Goal: Use online tool/utility: Utilize a website feature to perform a specific function

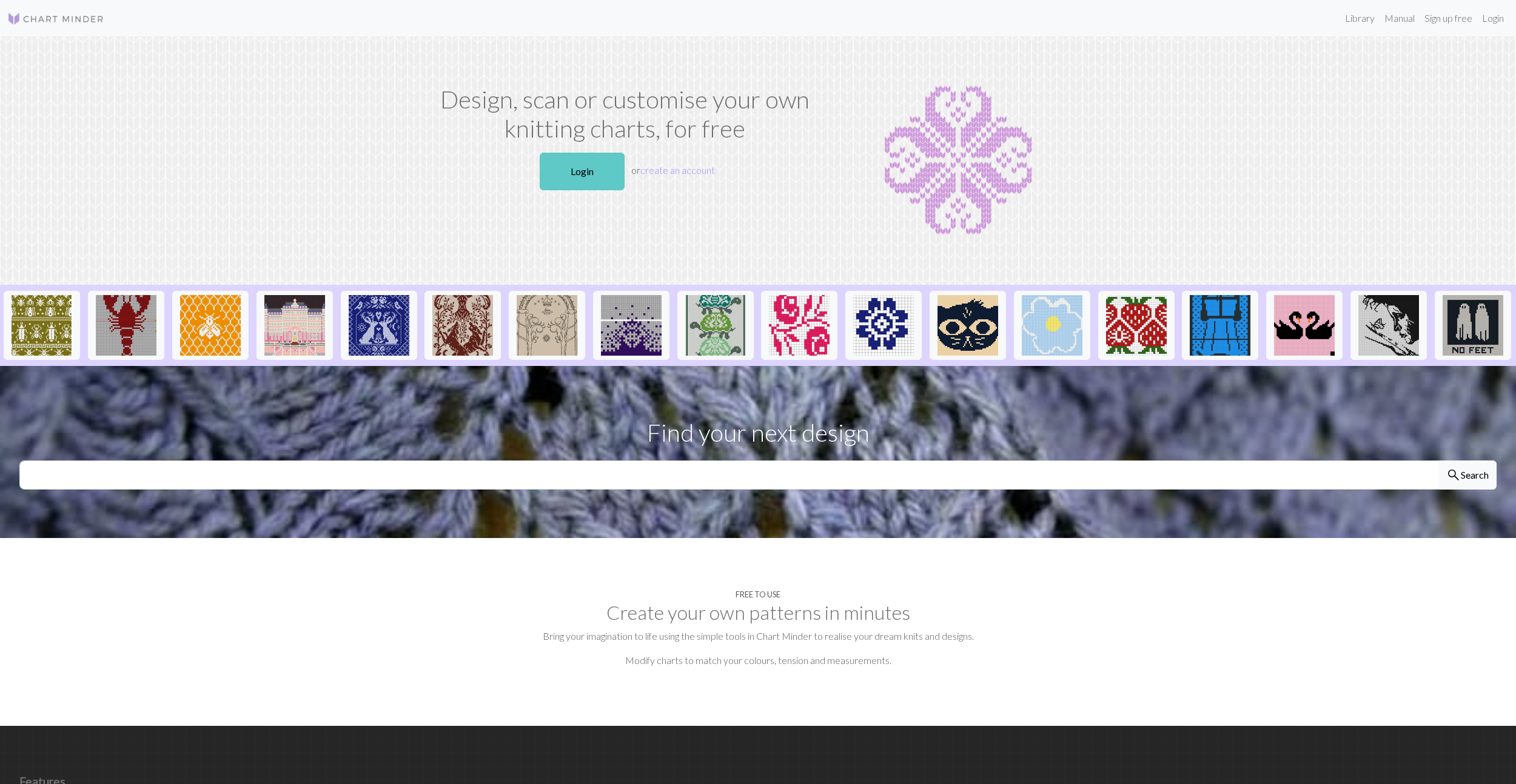
click at [573, 171] on link "Login" at bounding box center [582, 171] width 85 height 38
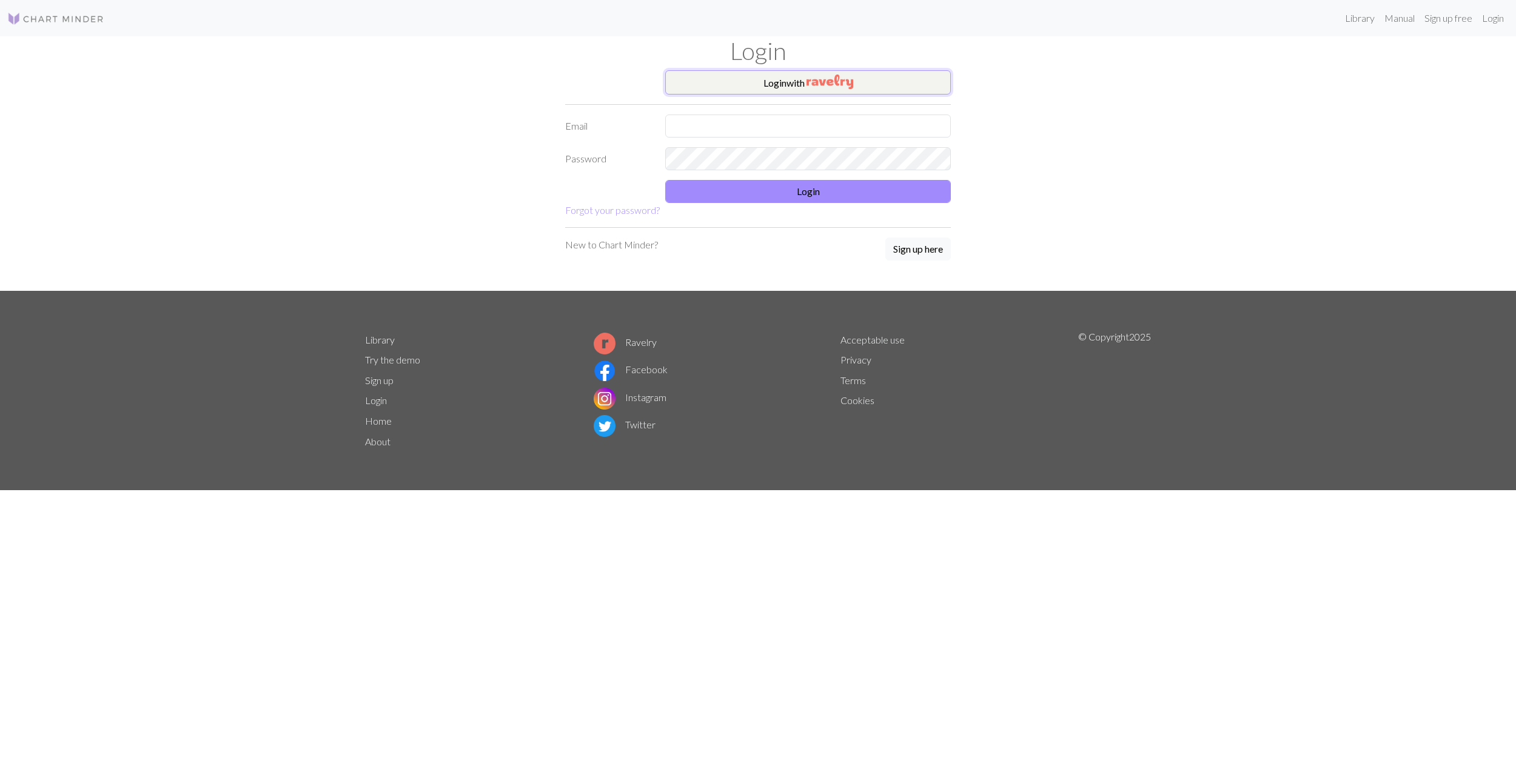
click at [799, 81] on button "Login with" at bounding box center [808, 82] width 285 height 25
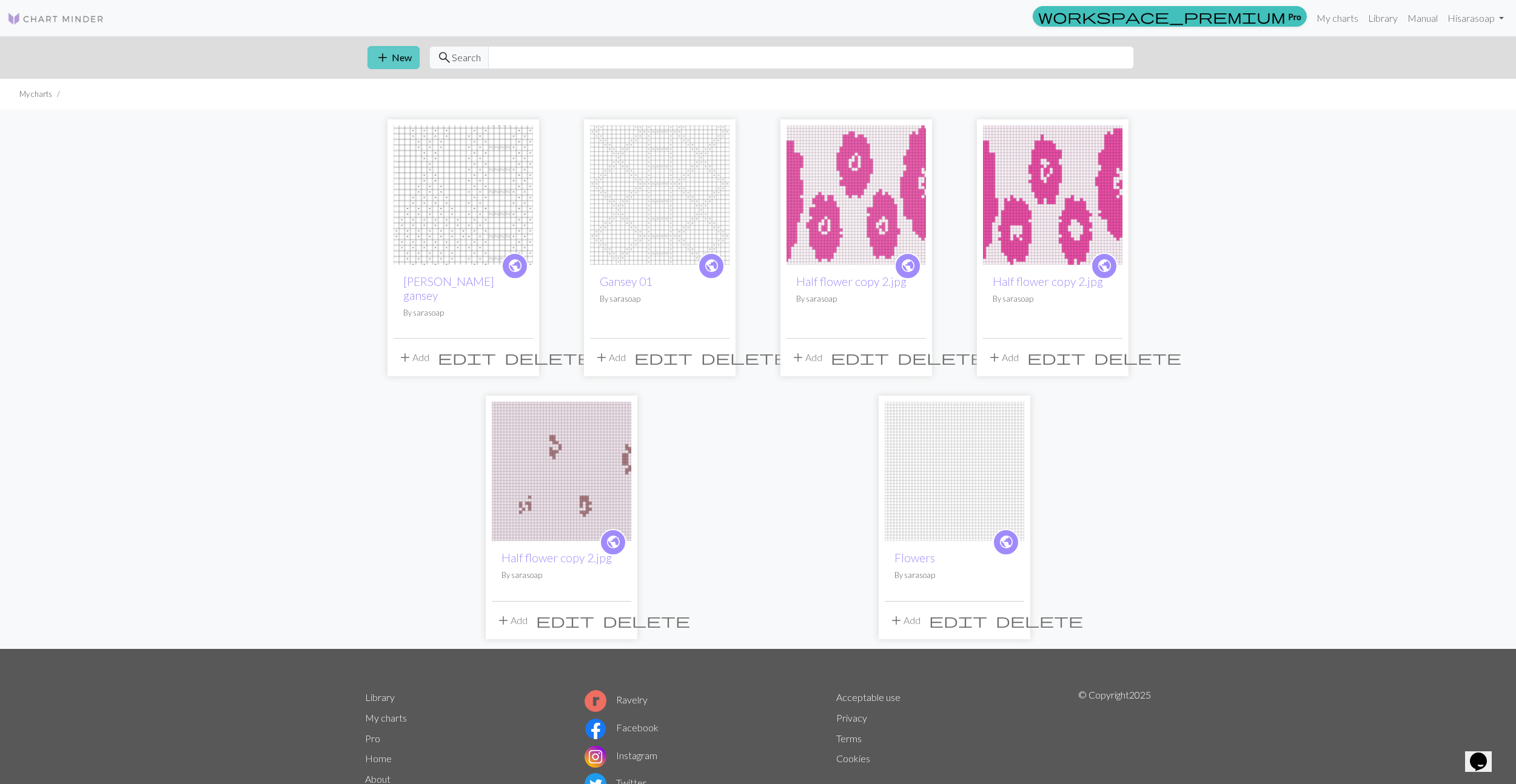
click at [378, 53] on span "add" at bounding box center [382, 58] width 15 height 17
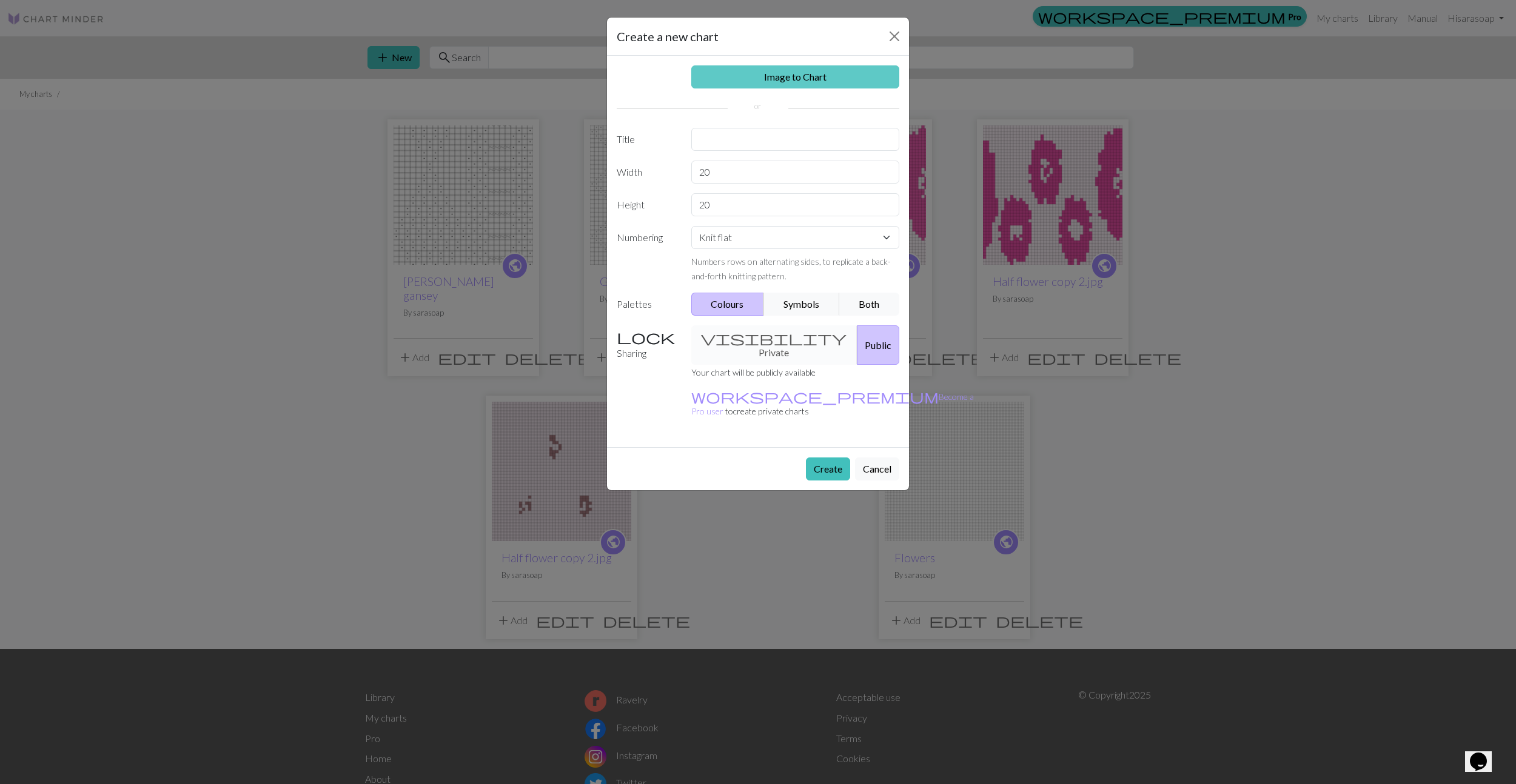
click at [779, 77] on link "Image to Chart" at bounding box center [795, 77] width 209 height 23
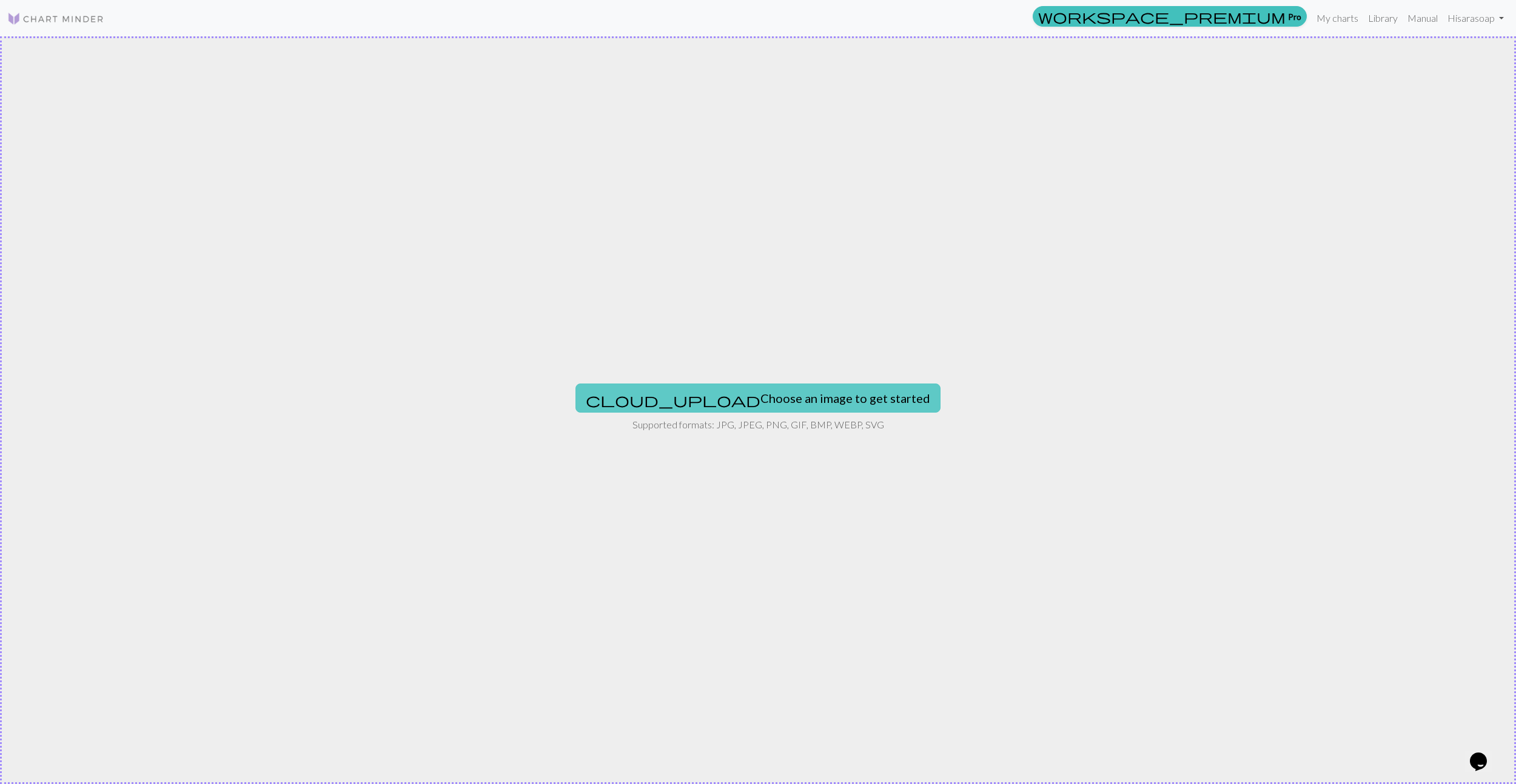
click at [761, 398] on button "cloud_upload Choose an image to get started" at bounding box center [758, 398] width 365 height 29
click at [767, 402] on button "cloud_upload Choose an image to get started" at bounding box center [758, 398] width 365 height 29
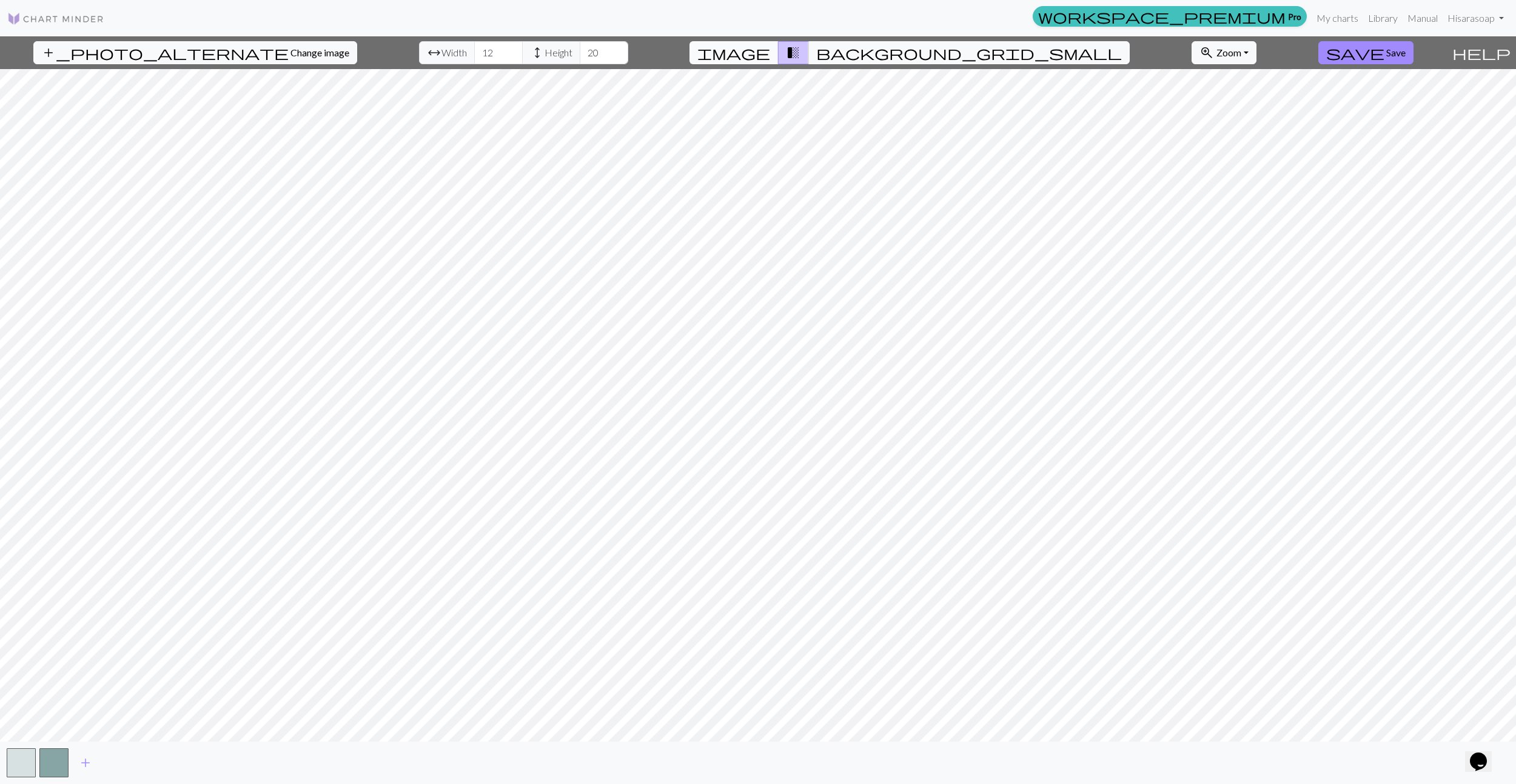
click at [770, 51] on span "image" at bounding box center [734, 52] width 73 height 17
click at [1216, 54] on span "Zoom" at bounding box center [1228, 52] width 25 height 12
click at [1192, 202] on button "200%" at bounding box center [1240, 206] width 96 height 19
click at [868, 48] on span "background_grid_small" at bounding box center [969, 52] width 306 height 17
click at [779, 51] on button "image" at bounding box center [733, 52] width 89 height 23
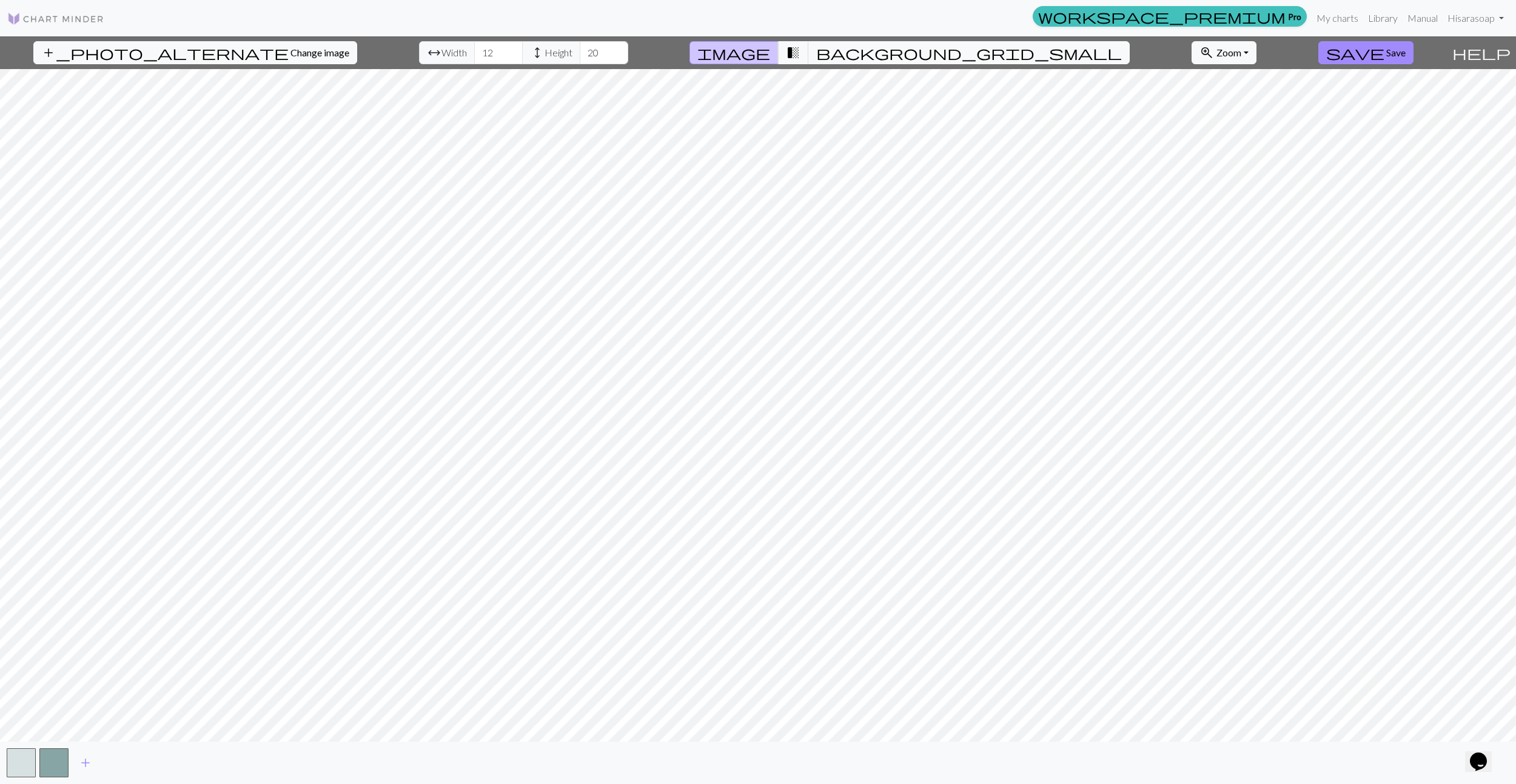
click at [441, 57] on span "Width" at bounding box center [454, 53] width 26 height 15
click at [474, 55] on input "12" at bounding box center [498, 52] width 48 height 23
click at [26, 756] on button "button" at bounding box center [21, 763] width 29 height 29
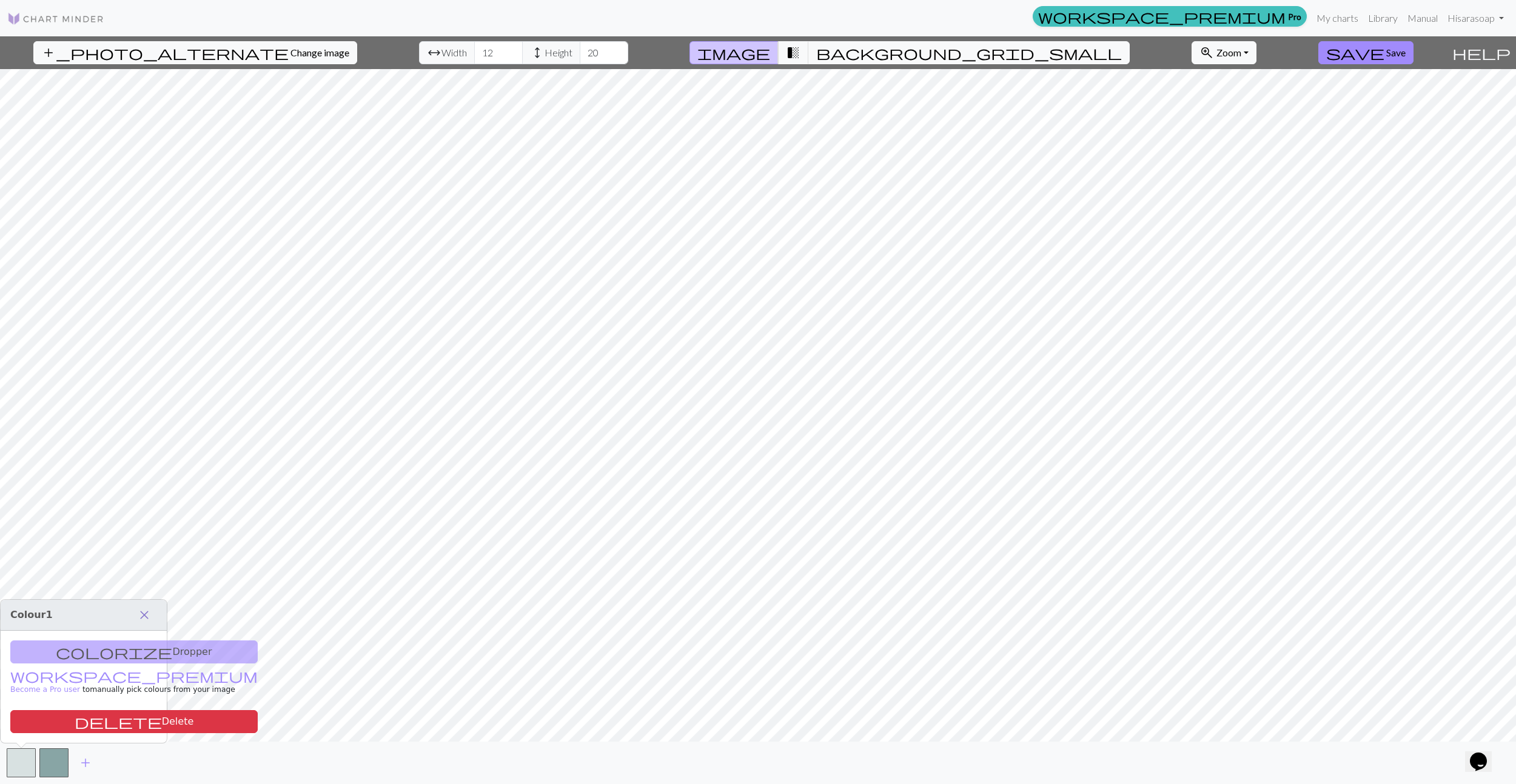
click at [142, 612] on span "close" at bounding box center [145, 615] width 15 height 17
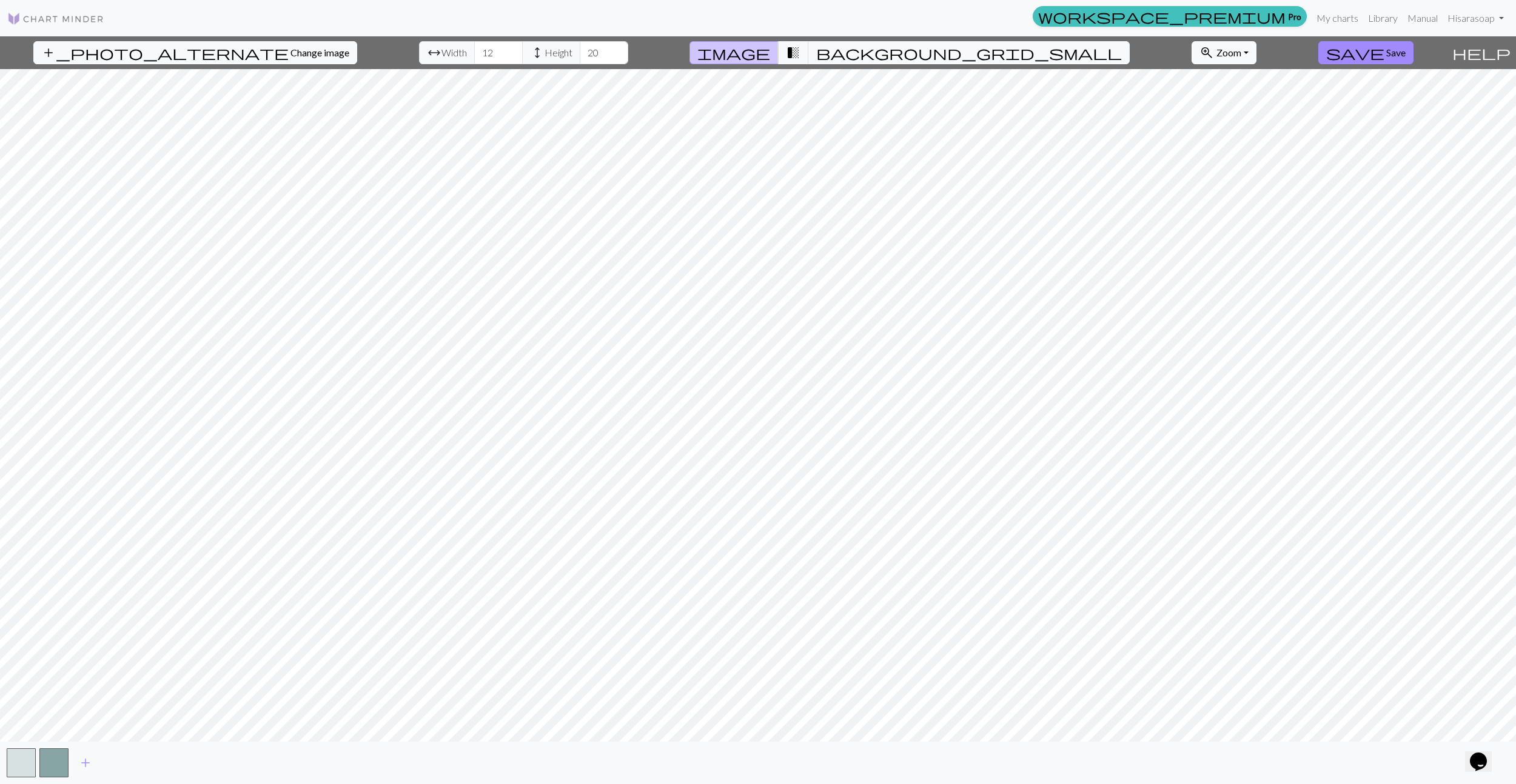
click at [1505, 55] on span "help" at bounding box center [1481, 52] width 59 height 17
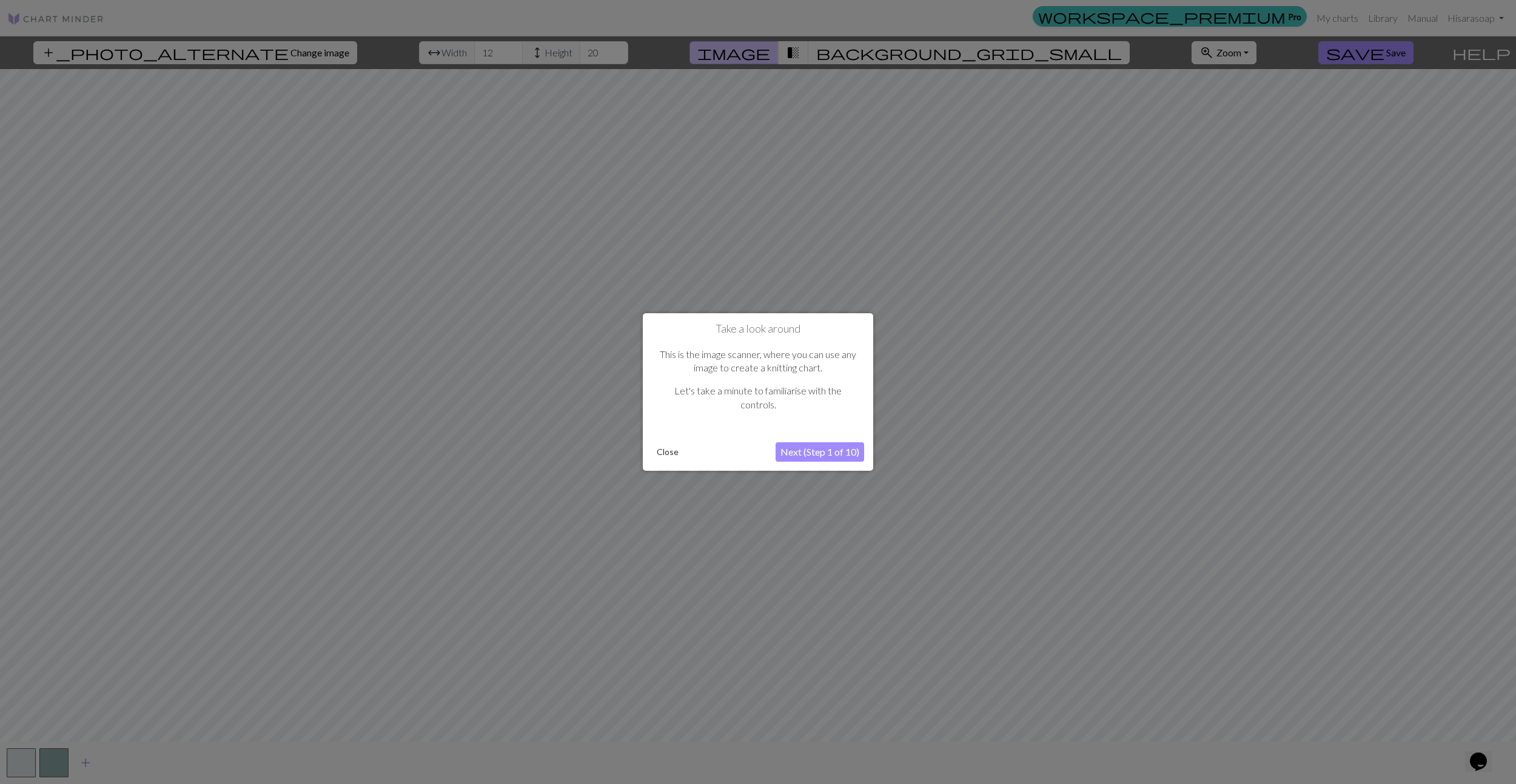
click at [821, 452] on button "Next (Step 1 of 10)" at bounding box center [820, 452] width 89 height 19
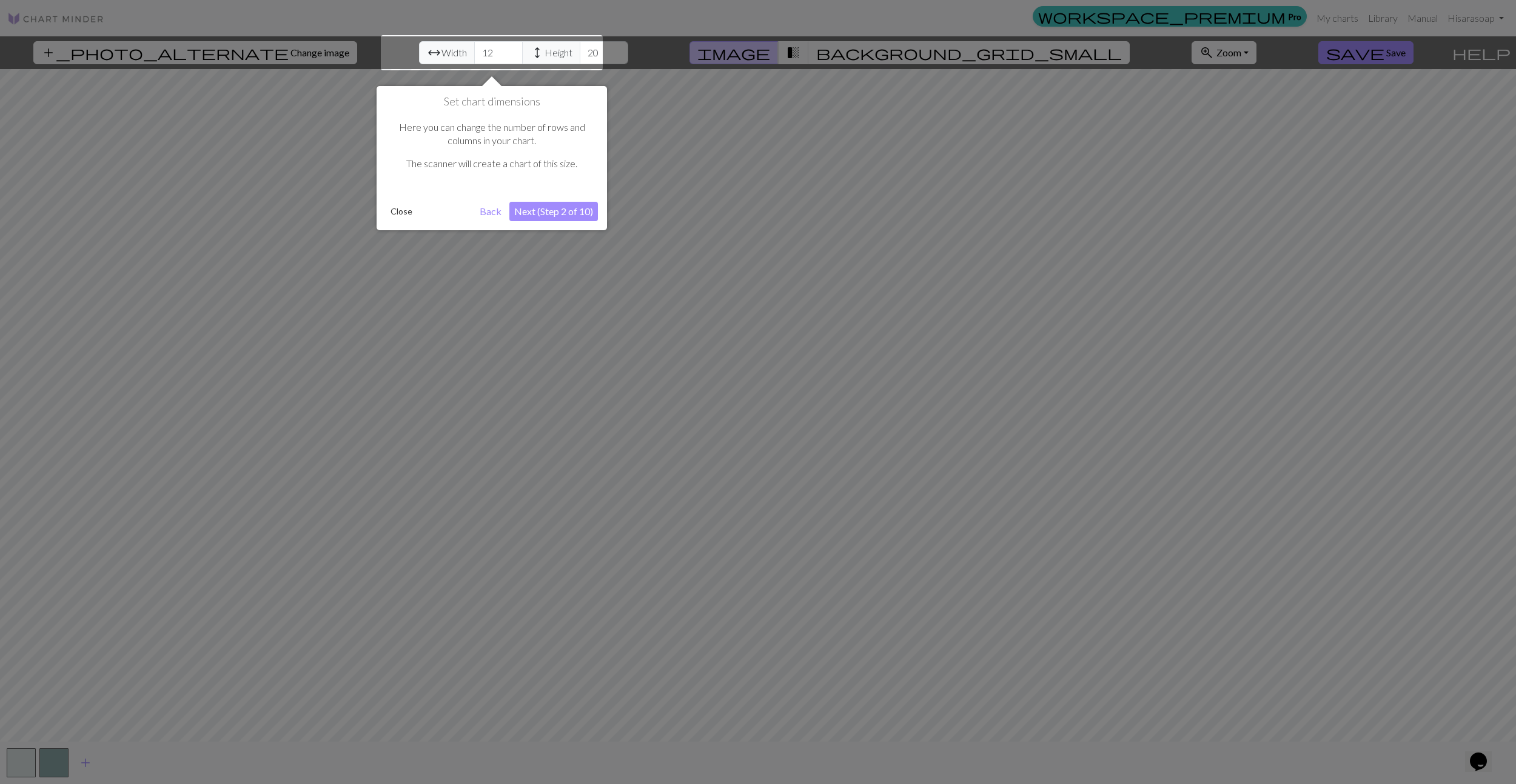
click at [407, 211] on button "Close" at bounding box center [401, 211] width 31 height 18
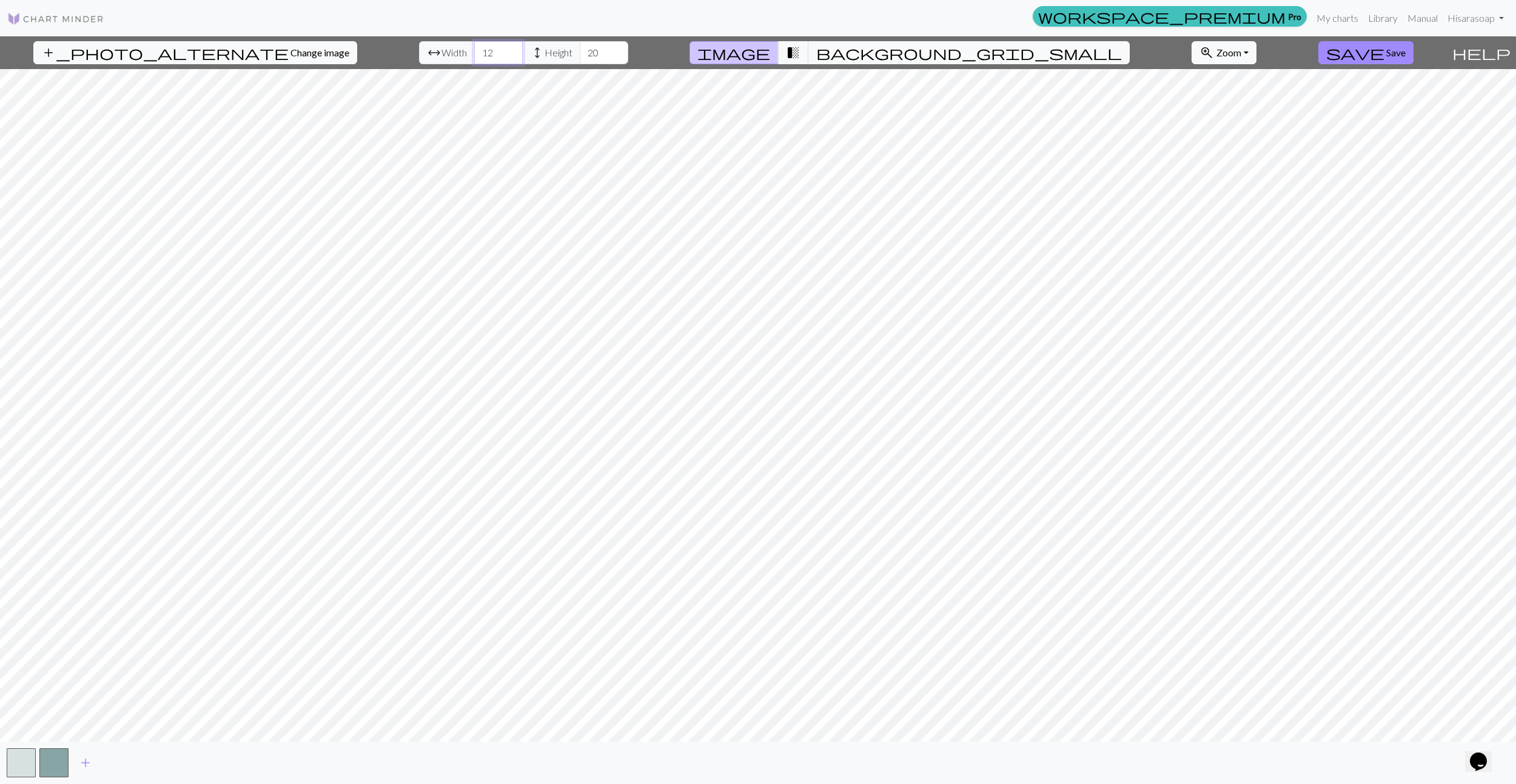
click at [474, 53] on input "12" at bounding box center [498, 52] width 48 height 23
type input "1"
type input "44"
click at [579, 52] on input "20" at bounding box center [603, 52] width 48 height 23
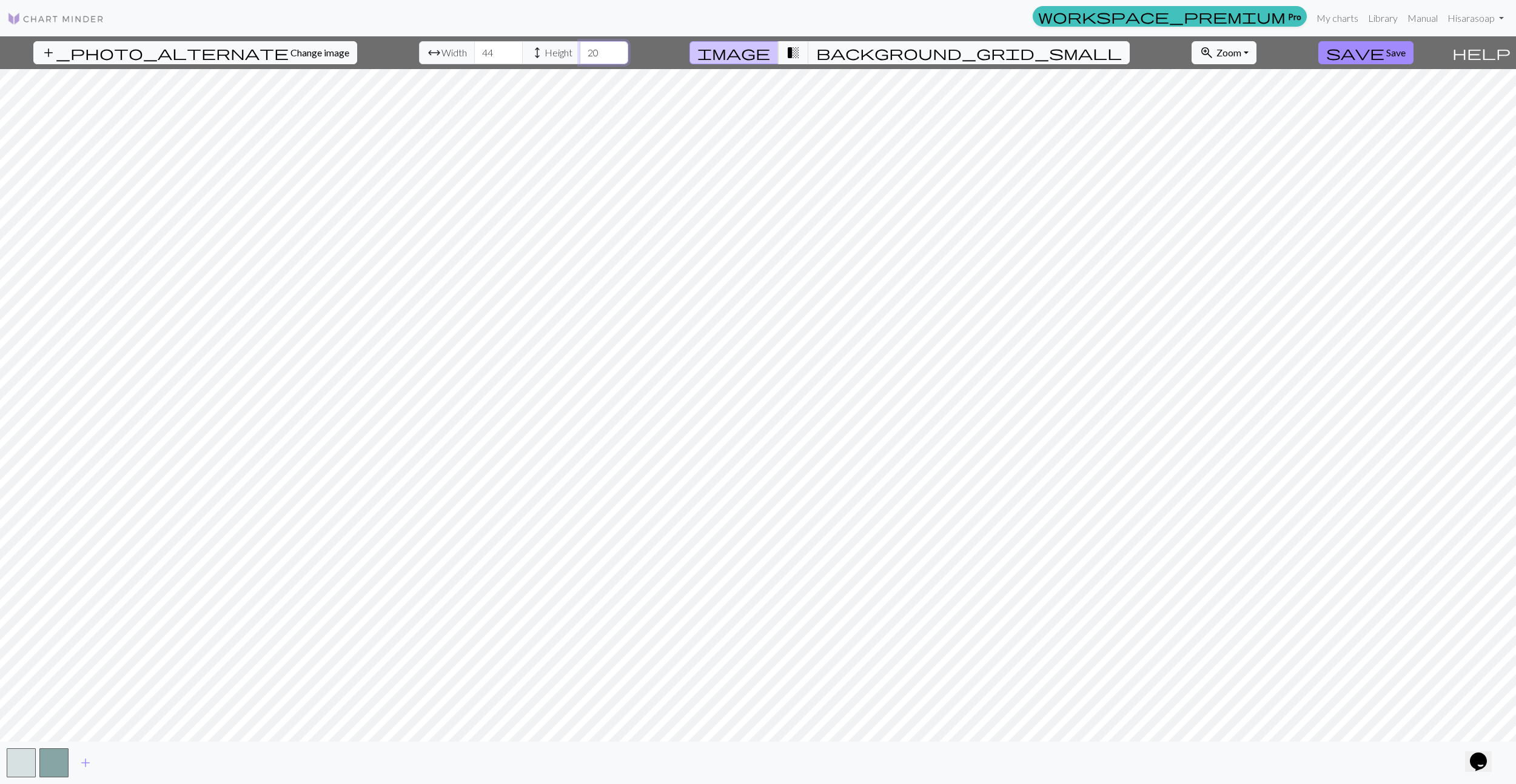
click at [579, 52] on input "20" at bounding box center [603, 52] width 48 height 23
drag, startPoint x: 577, startPoint y: 52, endPoint x: 551, endPoint y: 51, distance: 26.0
click at [579, 51] on input "20" at bounding box center [603, 52] width 48 height 23
type input "123"
click at [1502, 53] on span "help" at bounding box center [1481, 52] width 59 height 17
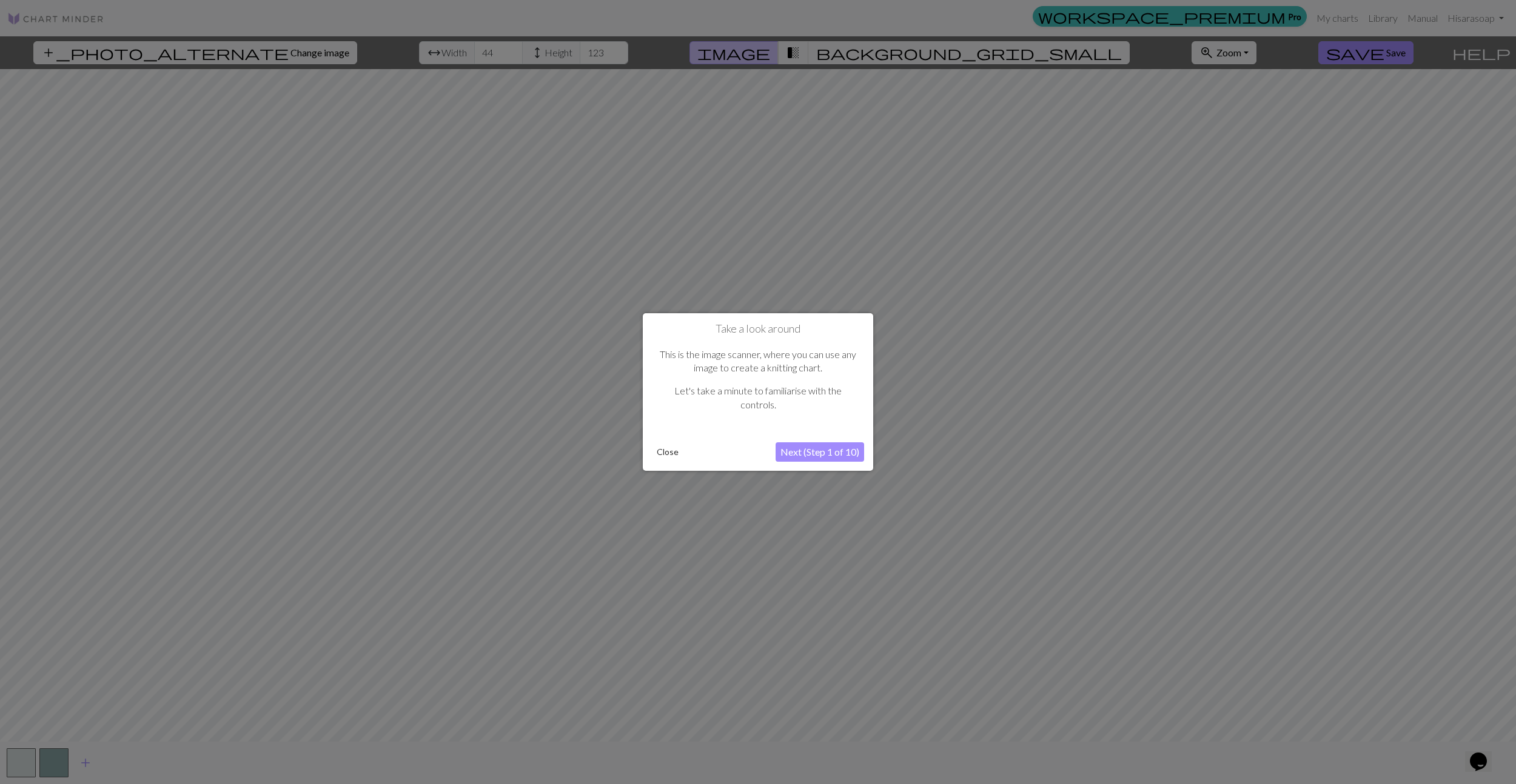
click at [825, 448] on button "Next (Step 1 of 10)" at bounding box center [820, 452] width 89 height 19
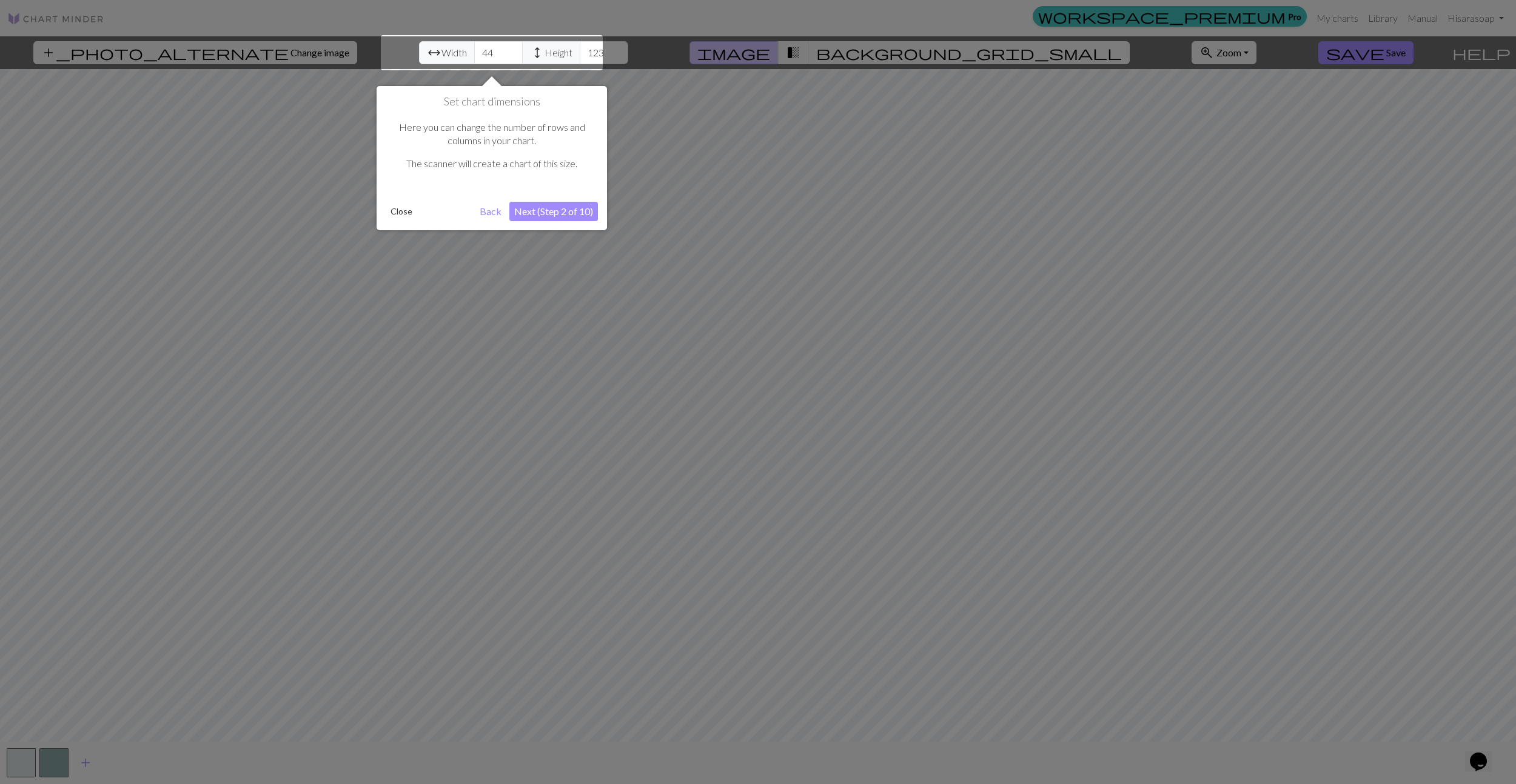
click at [577, 220] on button "Next (Step 2 of 10)" at bounding box center [554, 211] width 89 height 19
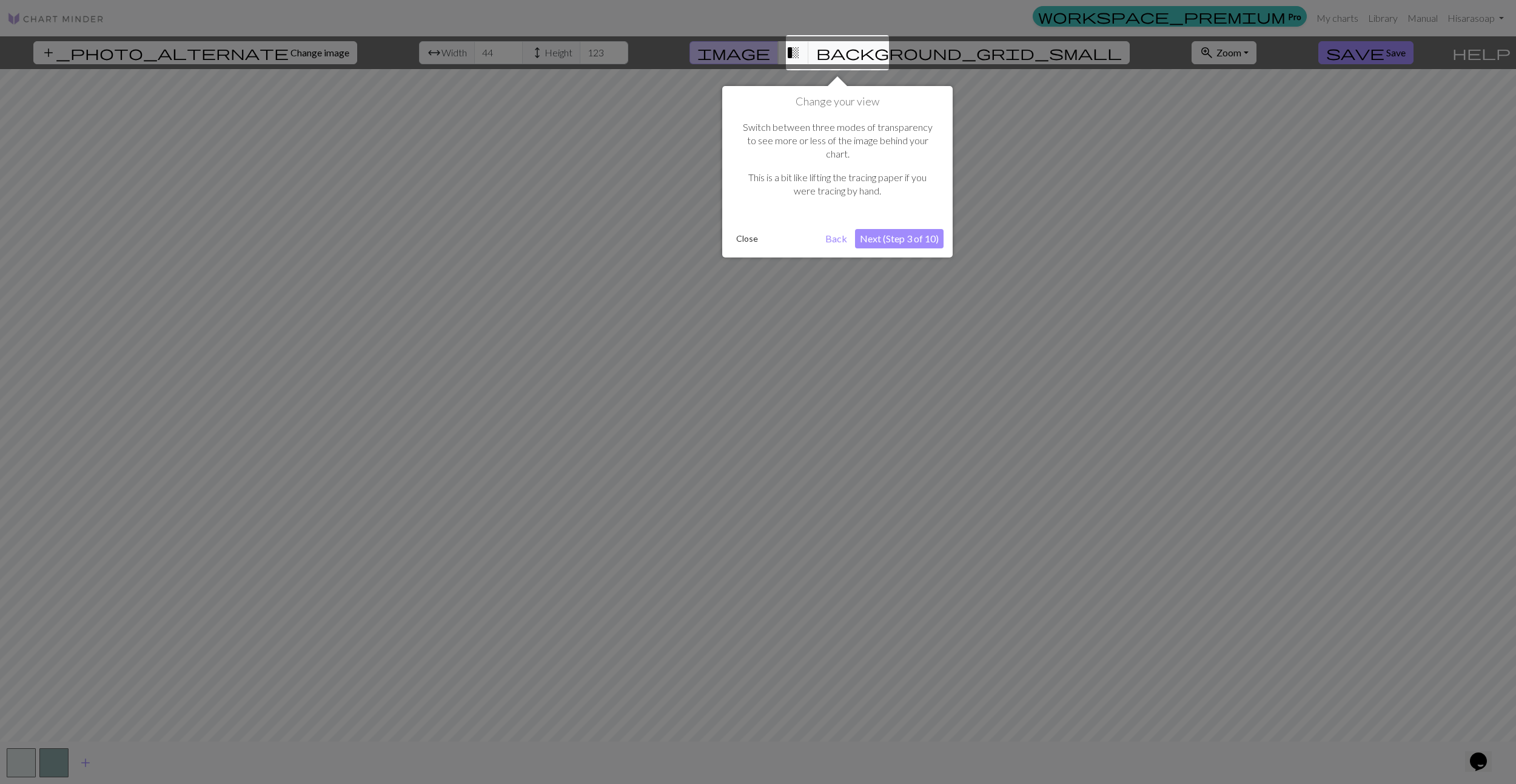
click at [888, 229] on button "Next (Step 3 of 10)" at bounding box center [898, 238] width 89 height 19
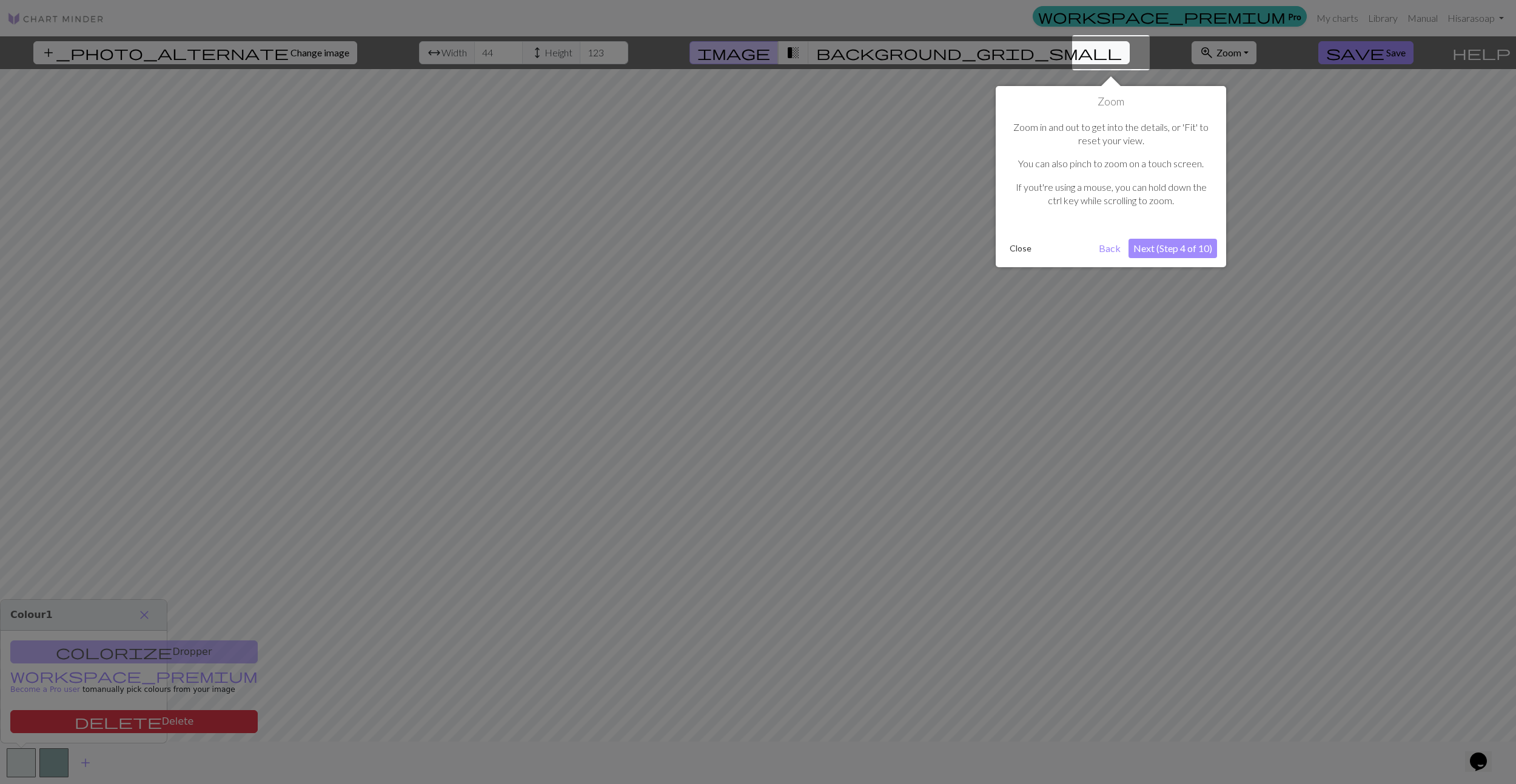
click at [1173, 242] on button "Next (Step 4 of 10)" at bounding box center [1172, 248] width 89 height 19
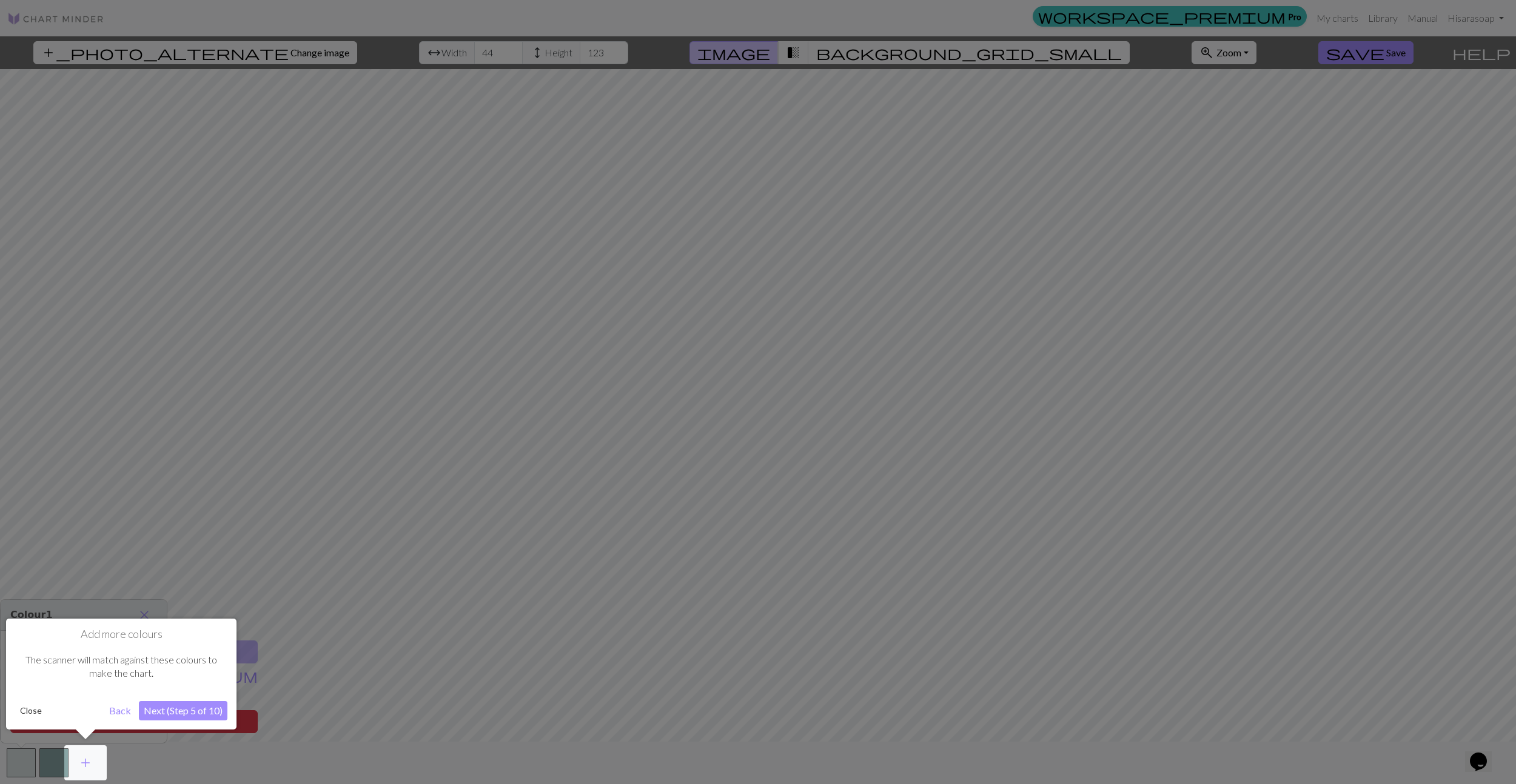
click at [180, 713] on button "Next (Step 5 of 10)" at bounding box center [183, 711] width 89 height 19
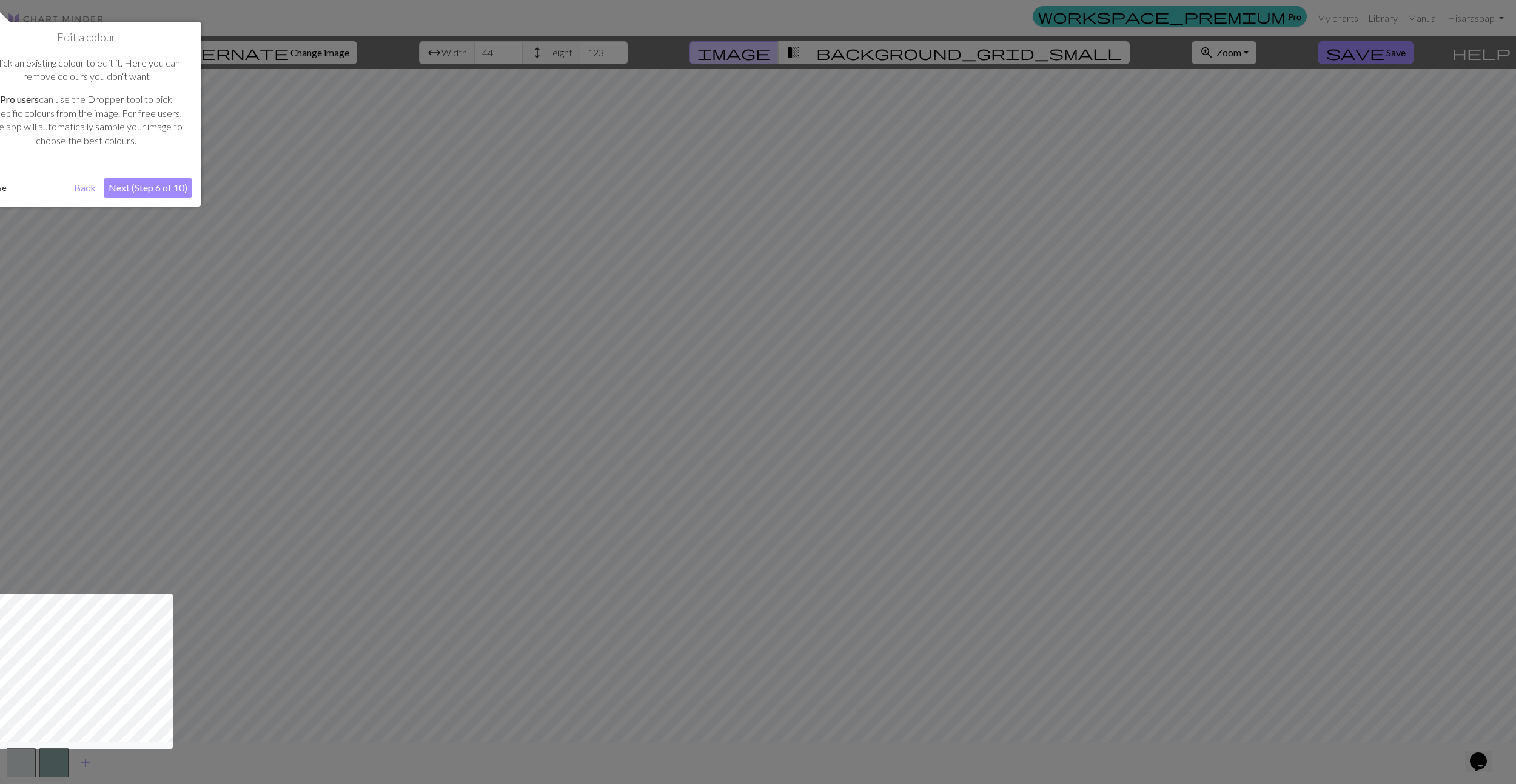
click at [148, 178] on button "Next (Step 6 of 10)" at bounding box center [147, 188] width 89 height 19
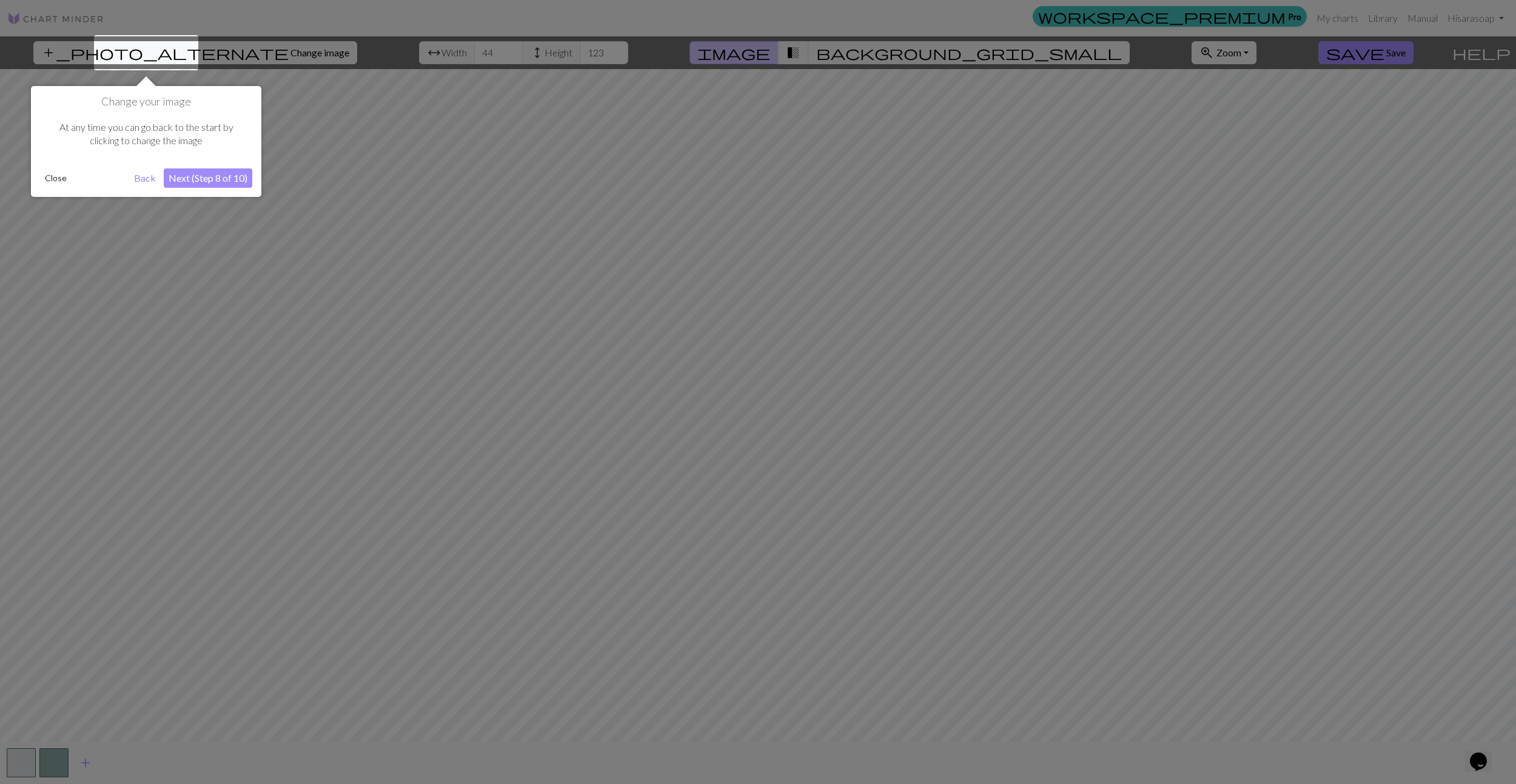
click at [200, 179] on button "Next (Step 8 of 10)" at bounding box center [208, 177] width 89 height 19
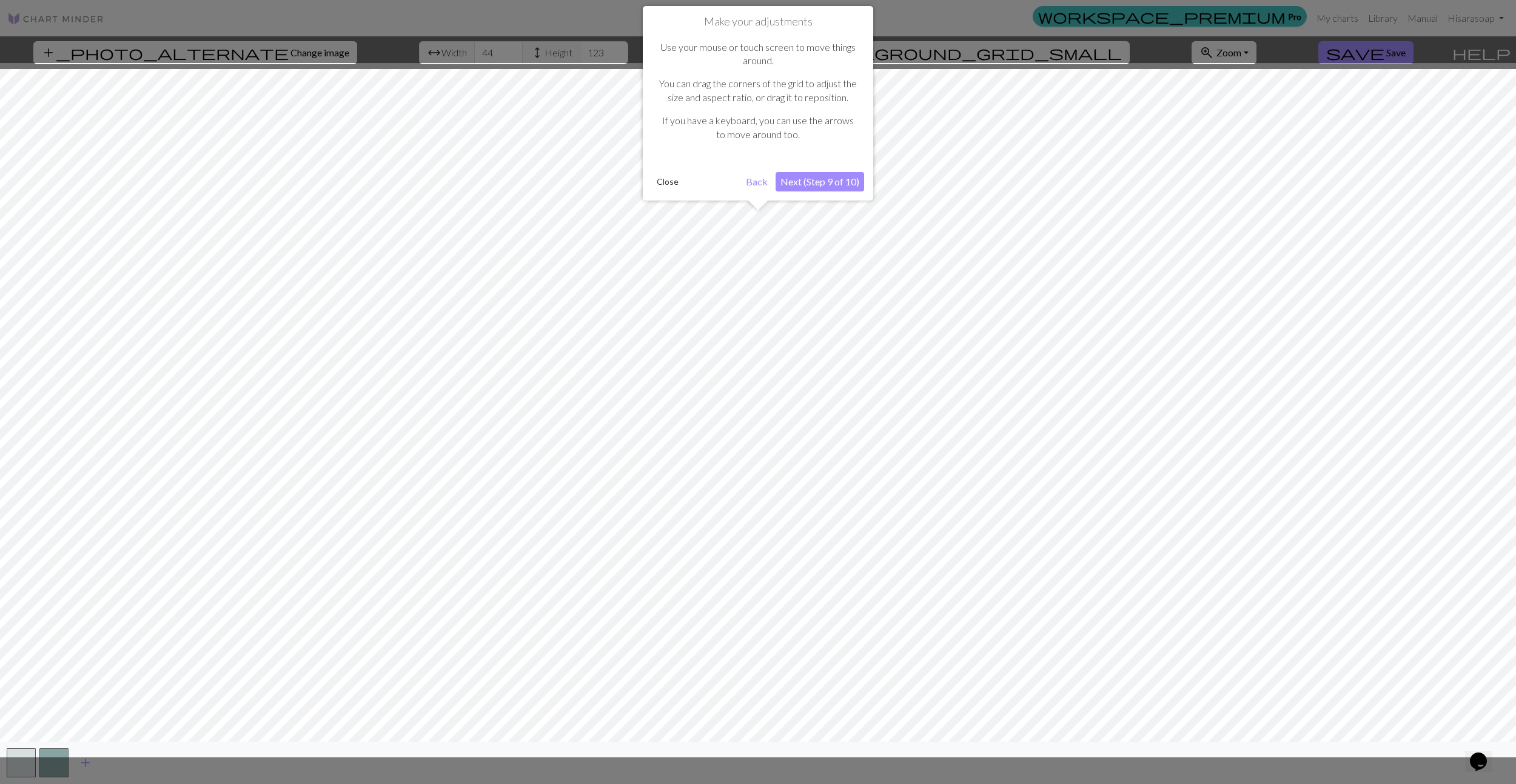
click at [814, 176] on button "Next (Step 9 of 10)" at bounding box center [820, 181] width 89 height 19
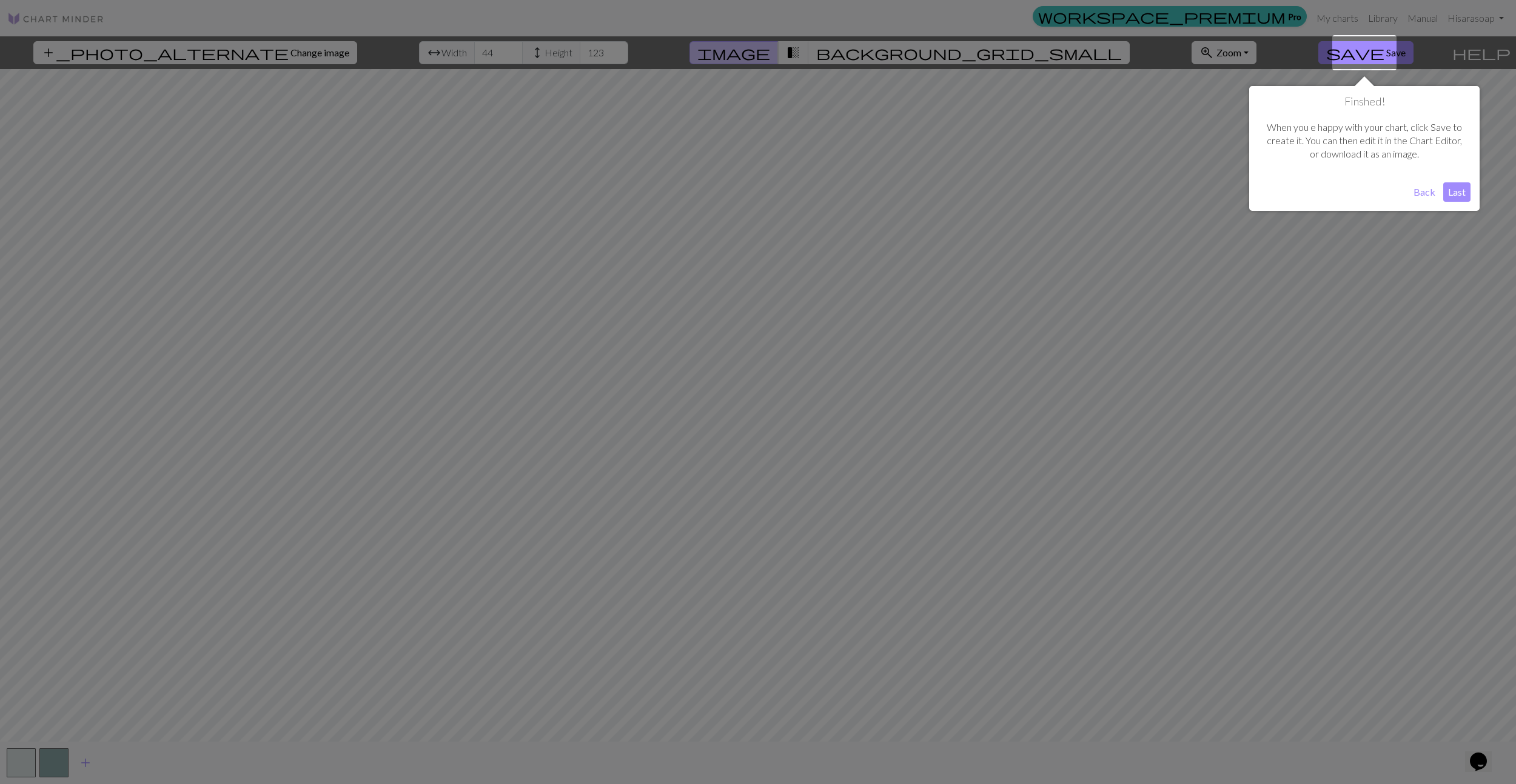
click at [1449, 195] on button "Last" at bounding box center [1457, 191] width 27 height 19
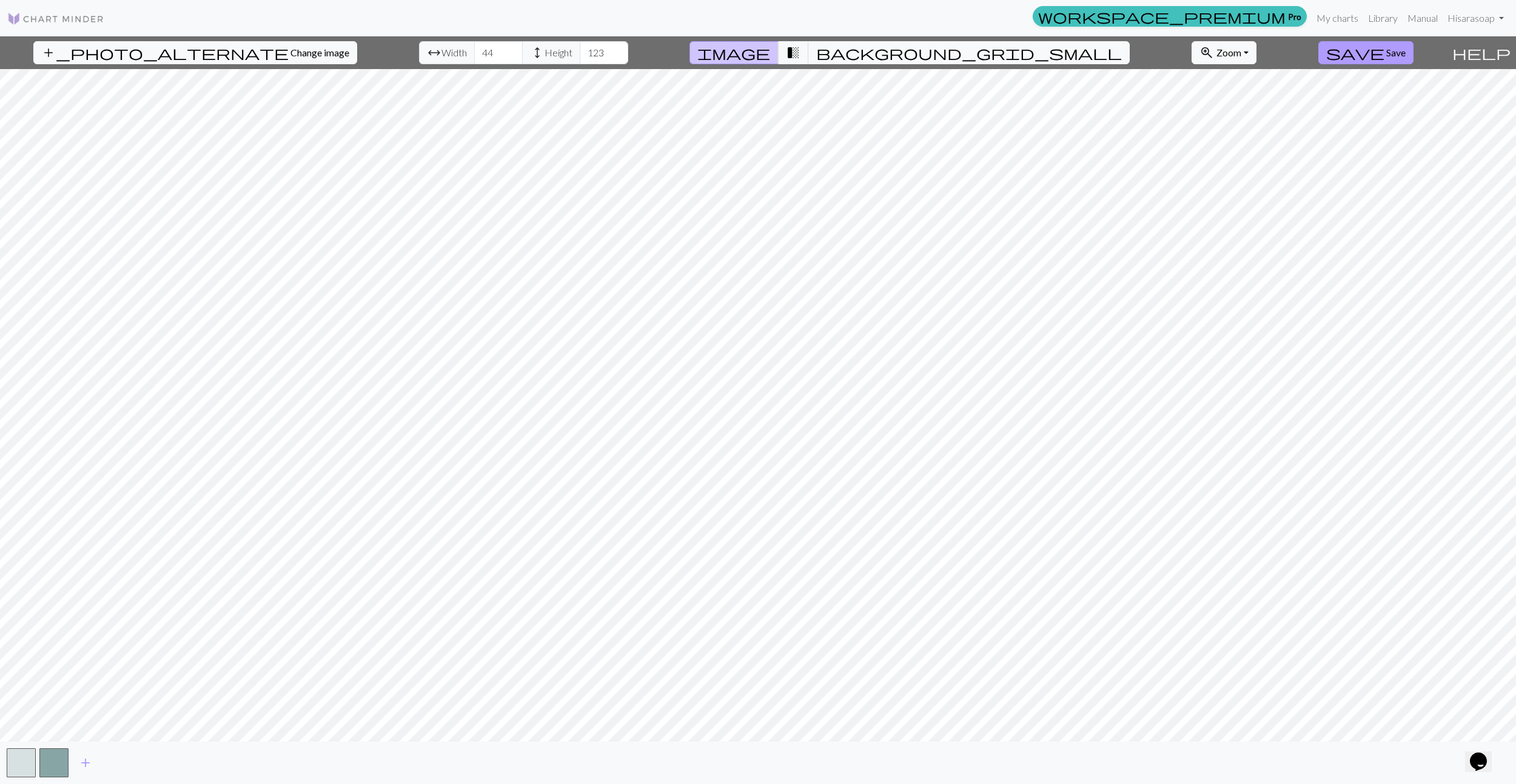
click at [1357, 53] on span "save" at bounding box center [1355, 52] width 59 height 17
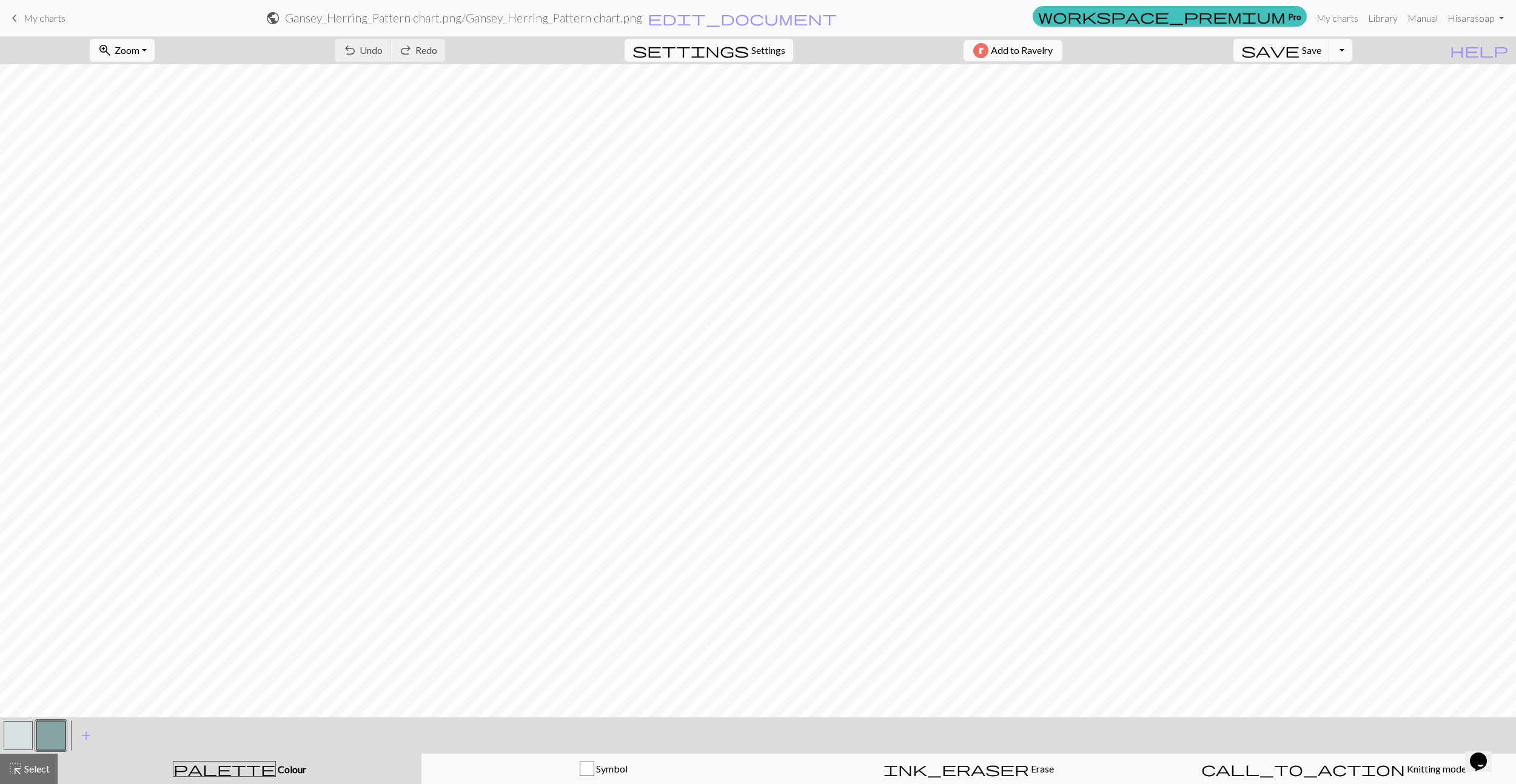
click at [424, 52] on div "undo Undo Undo redo Redo Redo" at bounding box center [390, 50] width 128 height 27
